Goal: Information Seeking & Learning: Learn about a topic

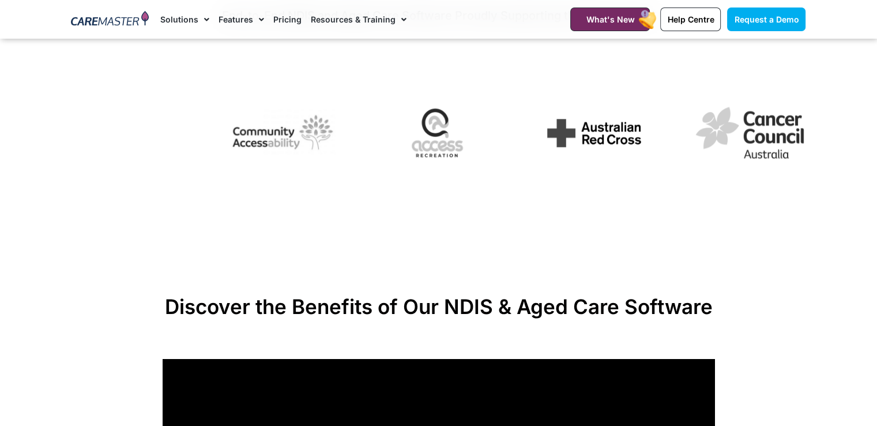
scroll to position [678, 0]
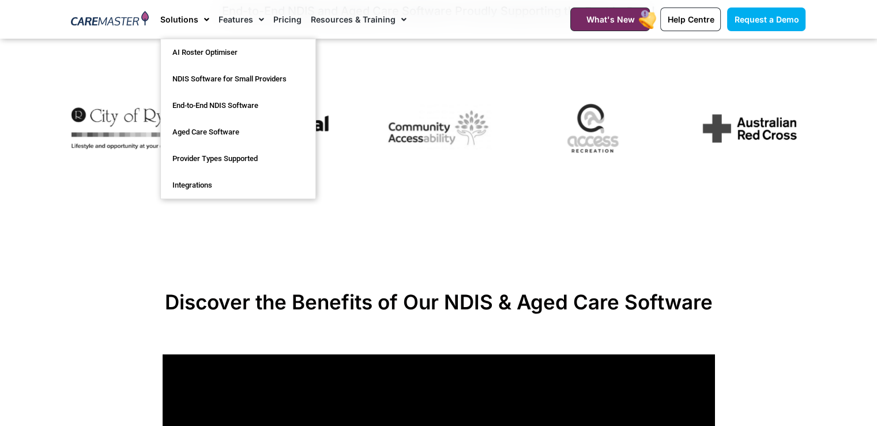
click at [194, 22] on link "Solutions" at bounding box center [184, 19] width 49 height 39
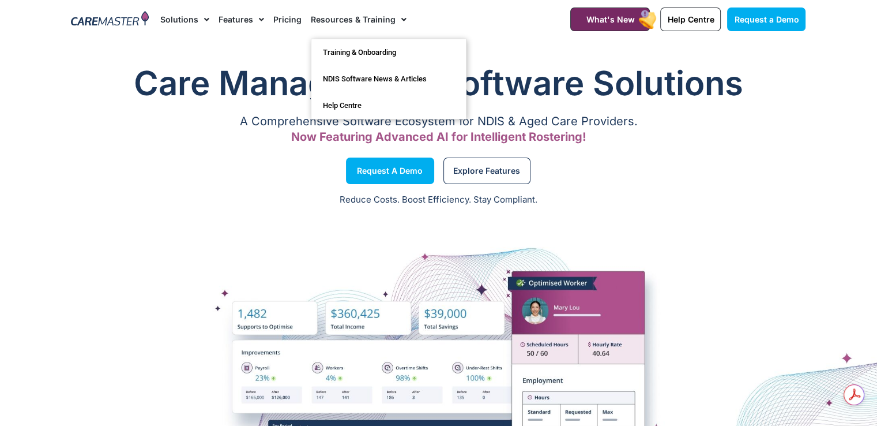
click at [381, 23] on link "Resources & Training" at bounding box center [359, 19] width 96 height 39
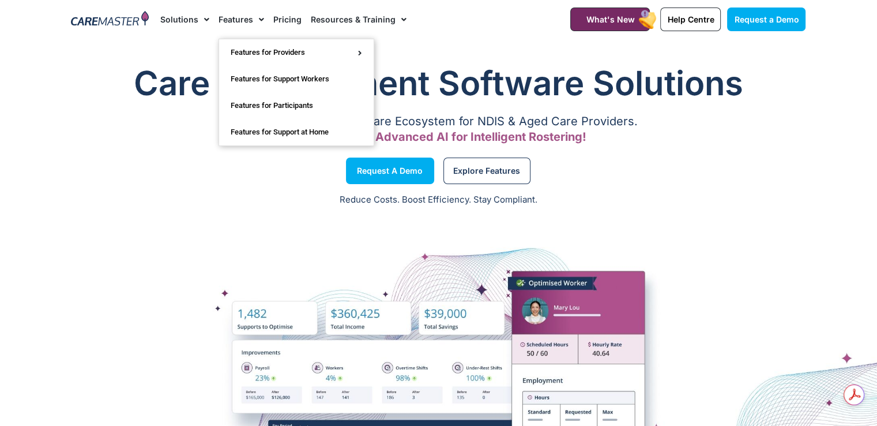
click at [249, 17] on link "Features" at bounding box center [242, 19] width 46 height 39
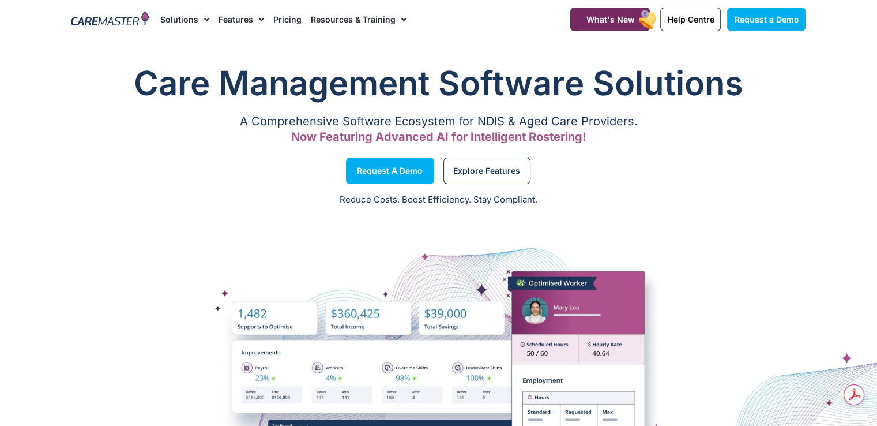
click at [249, 17] on link "Features" at bounding box center [242, 19] width 46 height 39
click at [152, 67] on h1 "Care Management Software Solutions" at bounding box center [438, 83] width 735 height 46
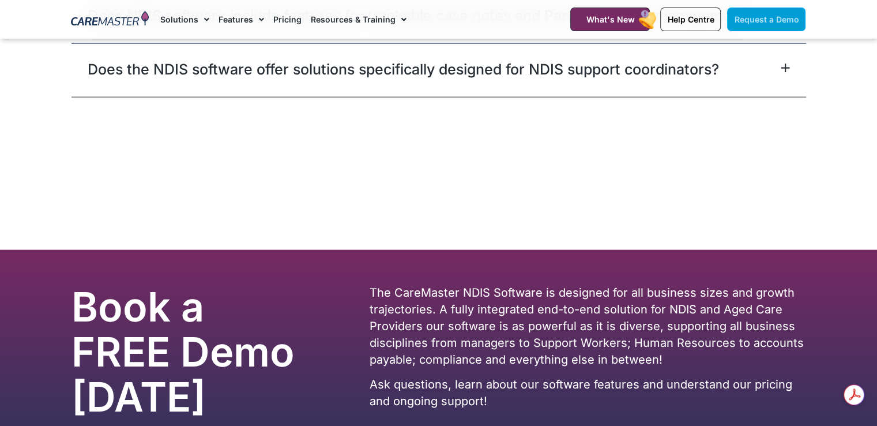
scroll to position [7077, 0]
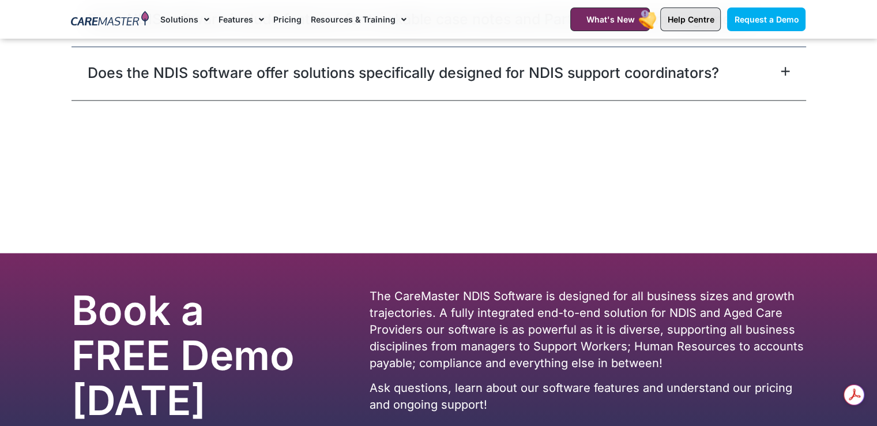
click at [686, 25] on link "Help Centre" at bounding box center [690, 19] width 61 height 24
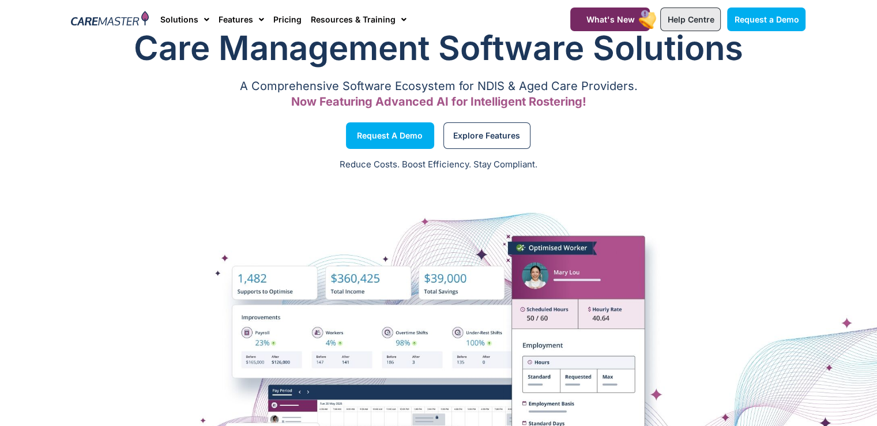
scroll to position [0, 0]
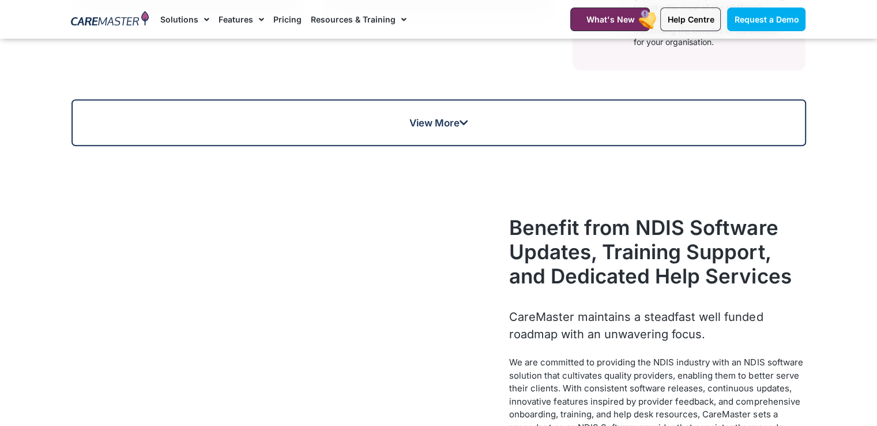
scroll to position [911, 0]
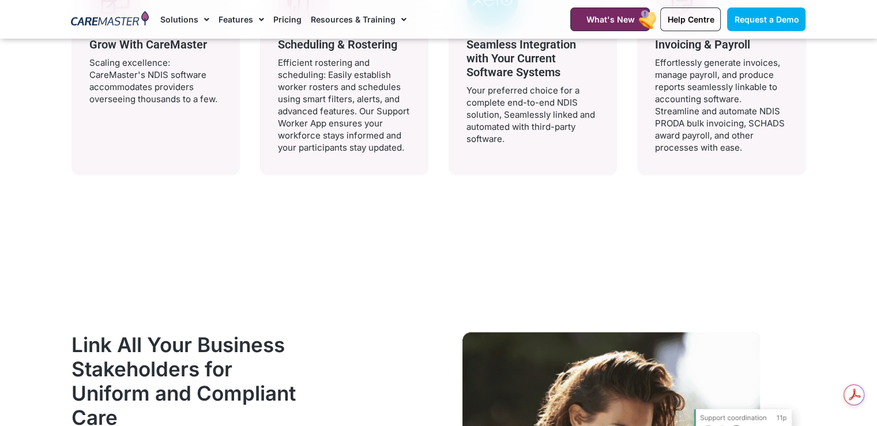
scroll to position [2527, 0]
